Goal: Use online tool/utility: Use online tool/utility

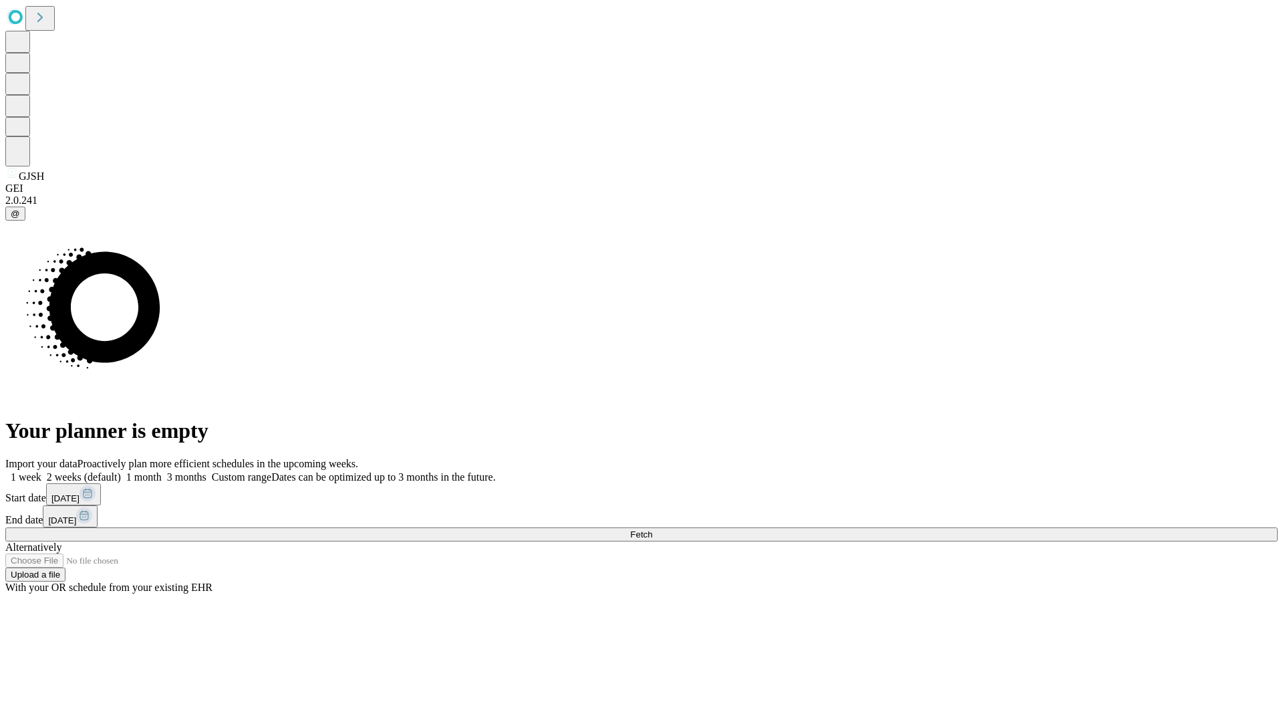
click at [652, 529] on span "Fetch" at bounding box center [641, 534] width 22 height 10
